Goal: Task Accomplishment & Management: Manage account settings

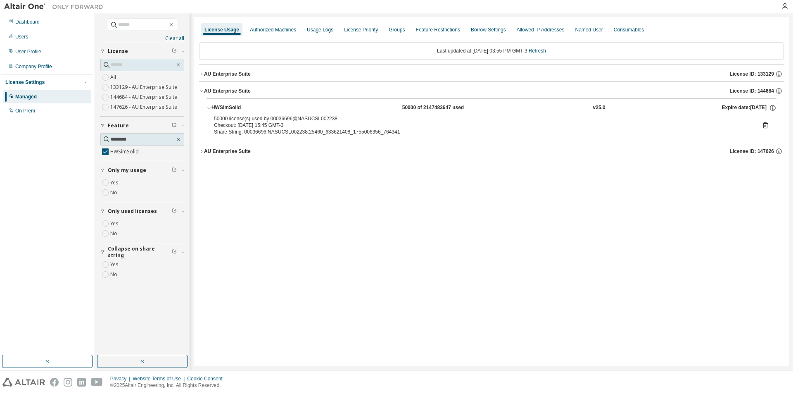
click at [761, 126] on div "50000 license(s) used by 00036696@NASUCSL002238 Checkout: [DATE] 15:45 GMT-3 Sh…" at bounding box center [491, 125] width 555 height 20
click at [765, 126] on icon at bounding box center [765, 126] width 2 height 2
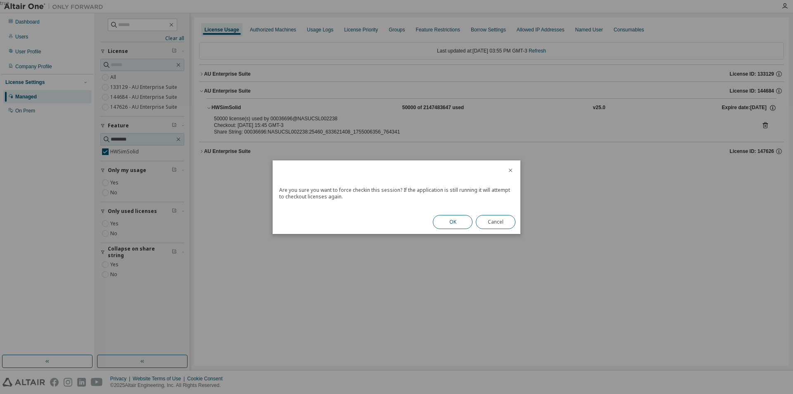
click at [434, 218] on div "OK Cancel" at bounding box center [474, 222] width 93 height 24
click at [463, 222] on button "OK" at bounding box center [453, 222] width 40 height 14
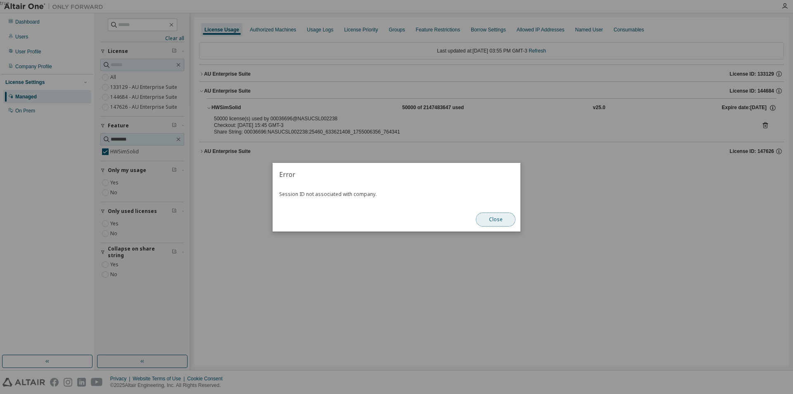
click at [485, 216] on button "Close" at bounding box center [496, 219] width 40 height 14
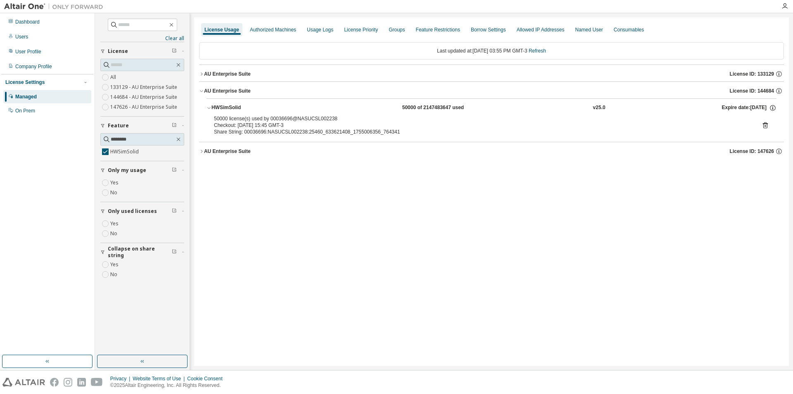
click at [767, 241] on div "License Usage Authorized Machines Usage Logs License Priority Groups Feature Re…" at bounding box center [491, 191] width 595 height 348
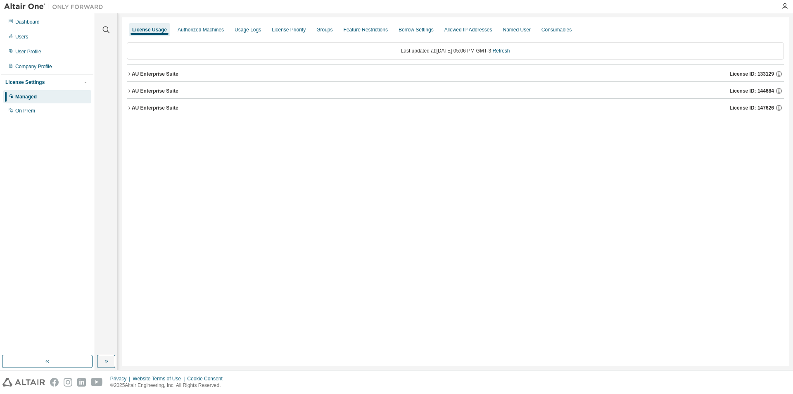
click at [133, 89] on div "AU Enterprise Suite" at bounding box center [155, 91] width 47 height 7
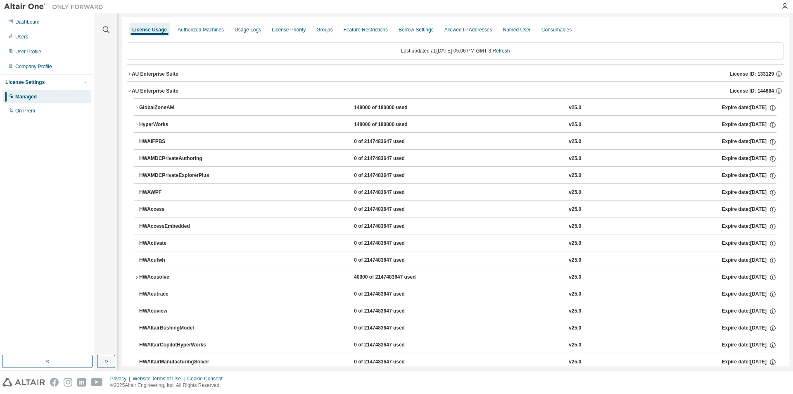
click at [133, 94] on div "AU Enterprise Suite" at bounding box center [155, 91] width 47 height 7
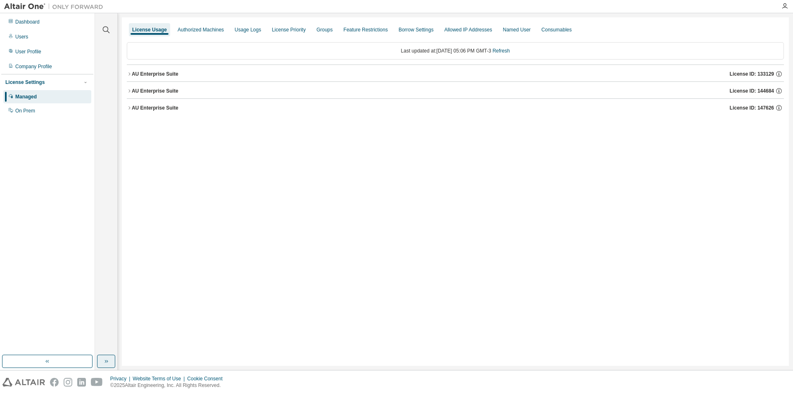
click at [107, 358] on icon "button" at bounding box center [106, 361] width 7 height 7
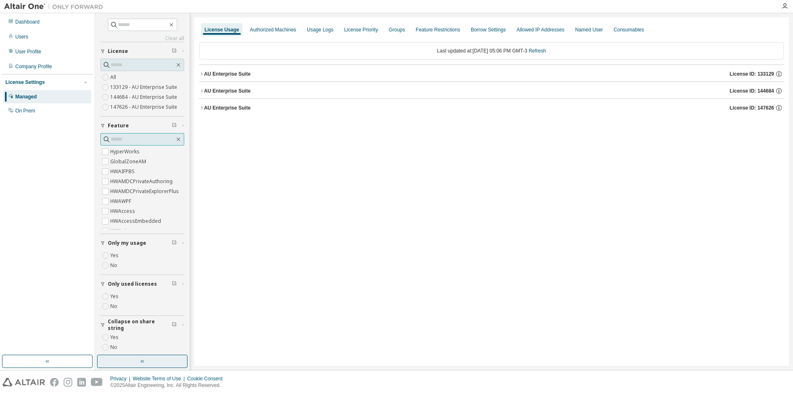
click at [123, 139] on input "text" at bounding box center [143, 139] width 64 height 8
type input "********"
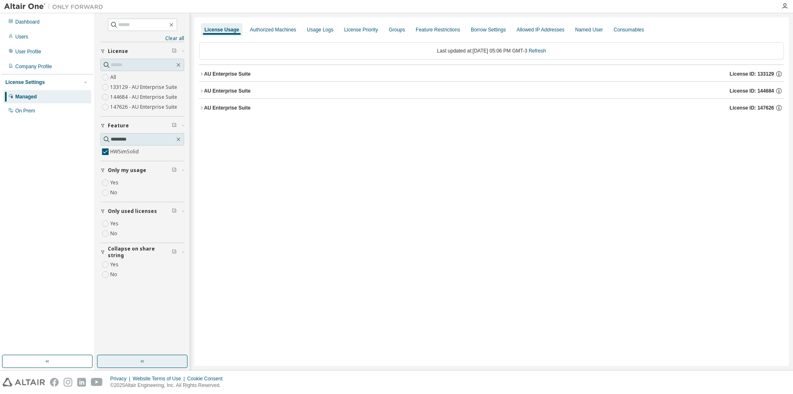
click at [209, 92] on div "AU Enterprise Suite" at bounding box center [227, 91] width 47 height 7
click at [235, 110] on div "HWSimSolid" at bounding box center [248, 107] width 74 height 7
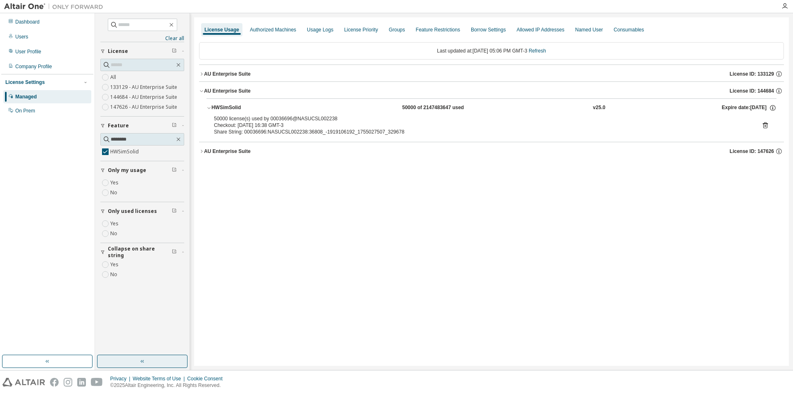
click at [765, 125] on icon at bounding box center [765, 126] width 2 height 2
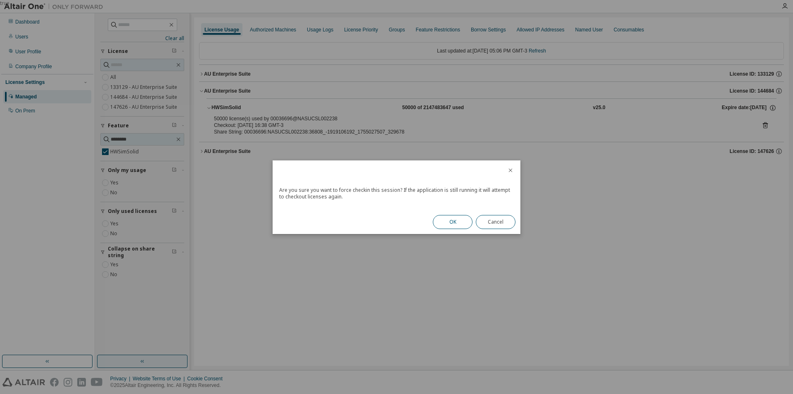
click at [446, 221] on button "OK" at bounding box center [453, 222] width 40 height 14
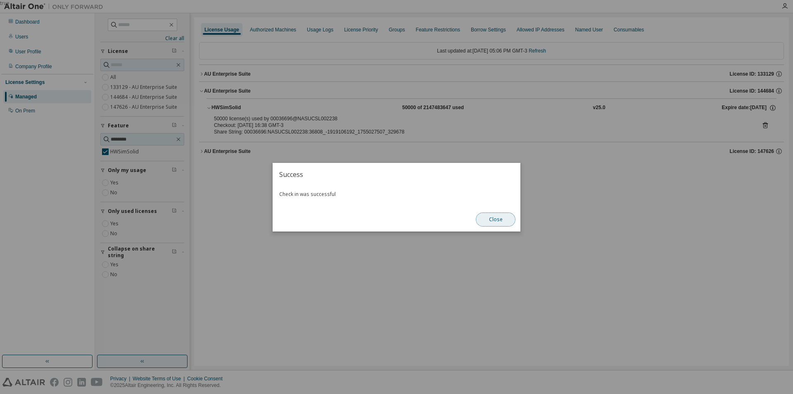
click at [495, 220] on button "Close" at bounding box center [496, 219] width 40 height 14
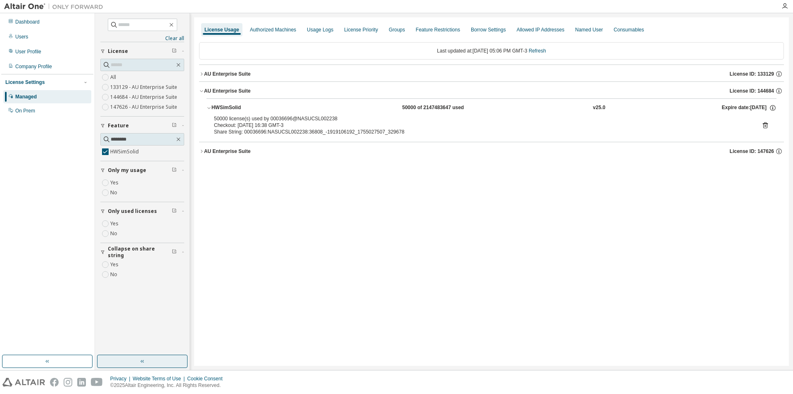
click at [764, 127] on icon at bounding box center [765, 125] width 5 height 6
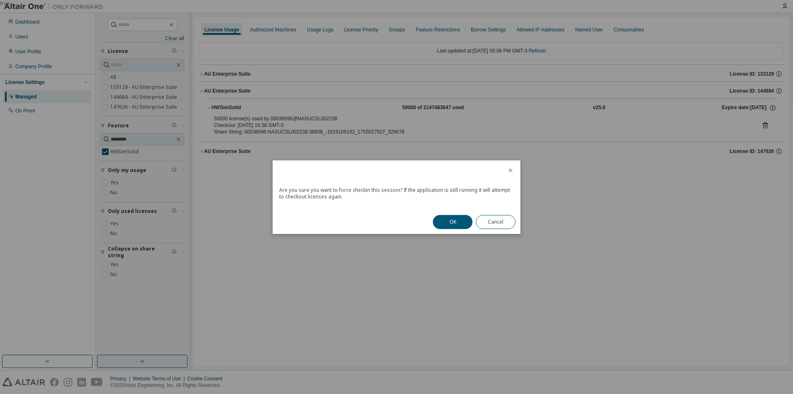
click at [425, 223] on div "Are you sure you want to force checkin this session? If the application is stil…" at bounding box center [397, 197] width 248 height 74
click at [457, 221] on button "OK" at bounding box center [453, 222] width 40 height 14
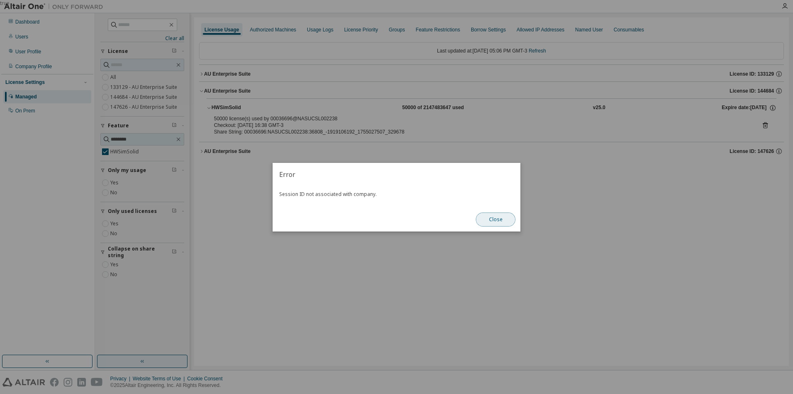
click at [501, 213] on button "Close" at bounding box center [496, 219] width 40 height 14
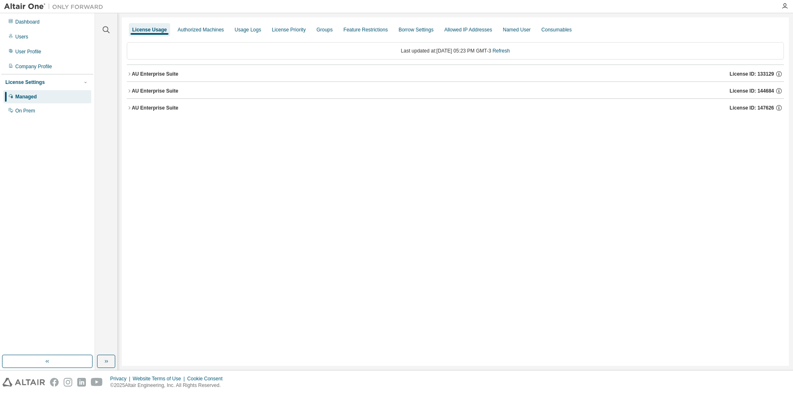
click at [140, 88] on div "AU Enterprise Suite" at bounding box center [155, 91] width 47 height 7
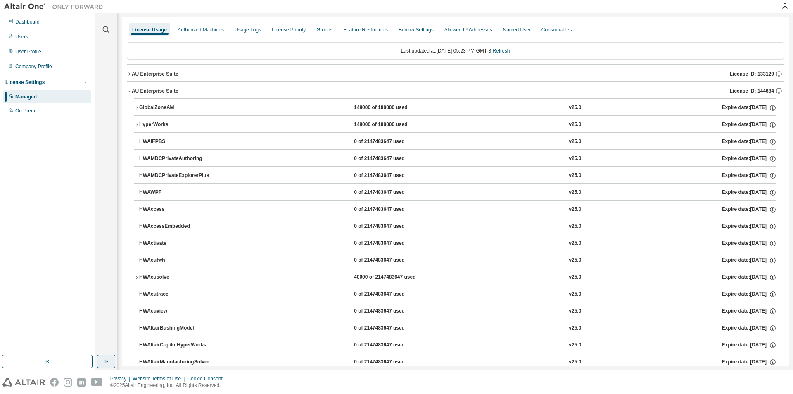
click at [103, 363] on icon "button" at bounding box center [106, 361] width 7 height 7
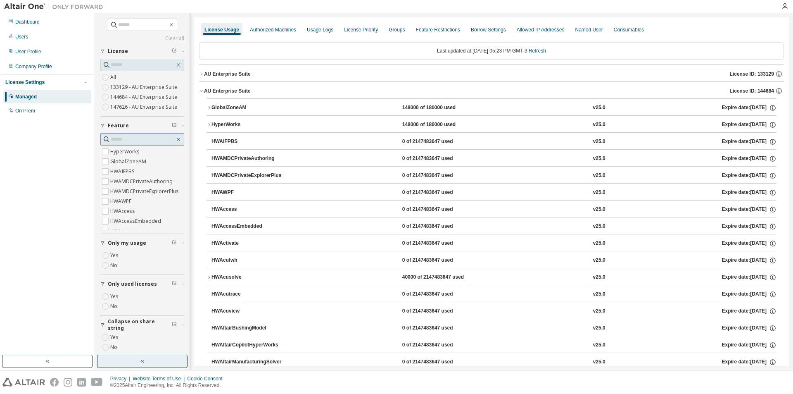
click at [123, 141] on input "text" at bounding box center [143, 139] width 64 height 8
type input "********"
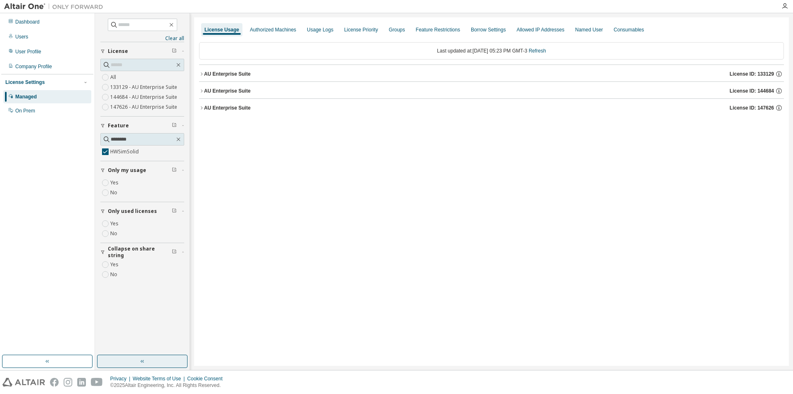
click at [204, 88] on div "AU Enterprise Suite" at bounding box center [227, 91] width 47 height 7
click at [226, 113] on button "HWSimSolid 50000 of 2147483647 used v25.0 Expire date: 2025-09-05" at bounding box center [491, 108] width 570 height 18
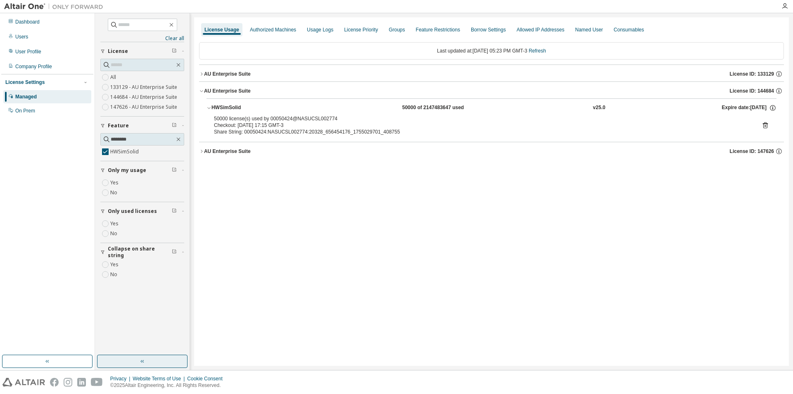
click at [767, 128] on icon at bounding box center [765, 124] width 7 height 7
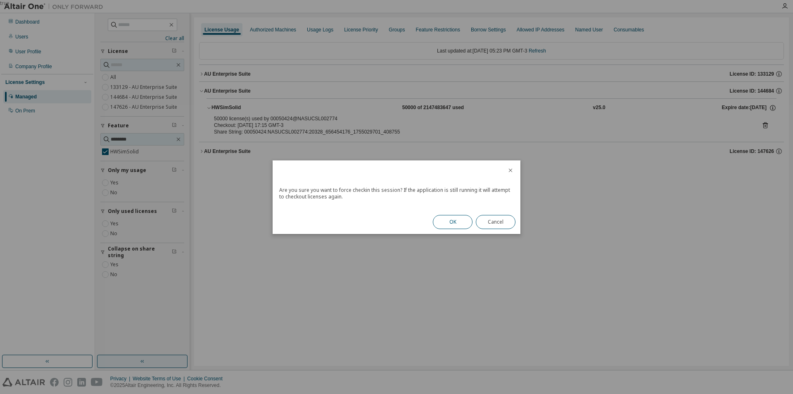
click at [467, 227] on button "OK" at bounding box center [453, 222] width 40 height 14
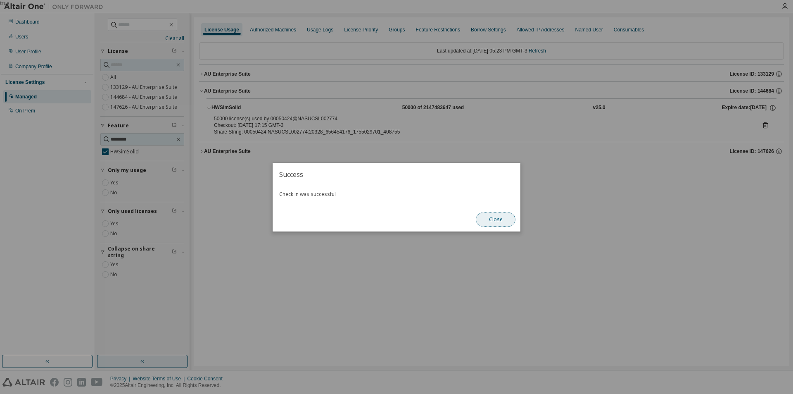
click at [501, 220] on button "Close" at bounding box center [496, 219] width 40 height 14
